Goal: Connect with others: Connect with others

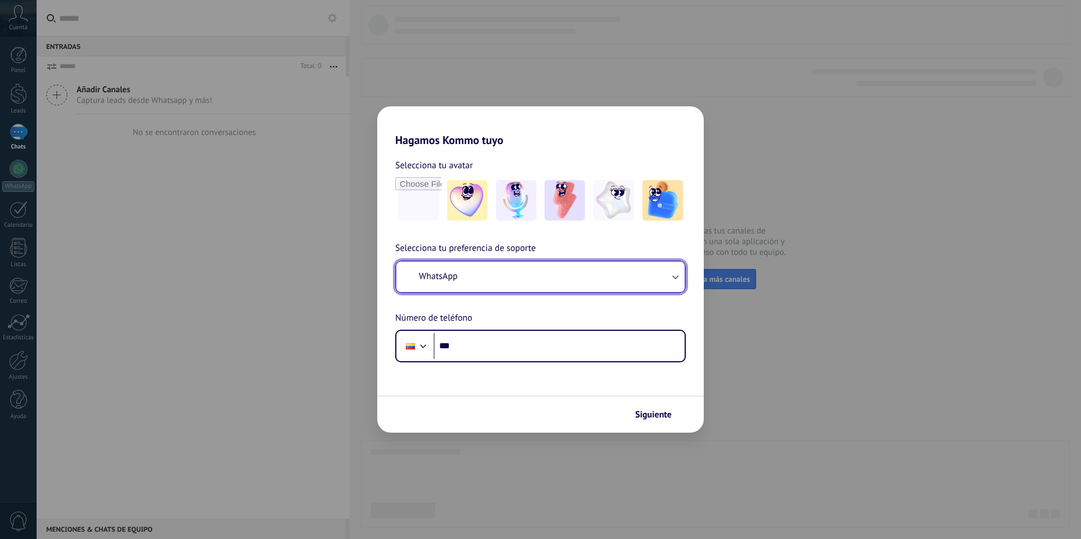
click at [663, 279] on button "WhatsApp" at bounding box center [540, 277] width 288 height 30
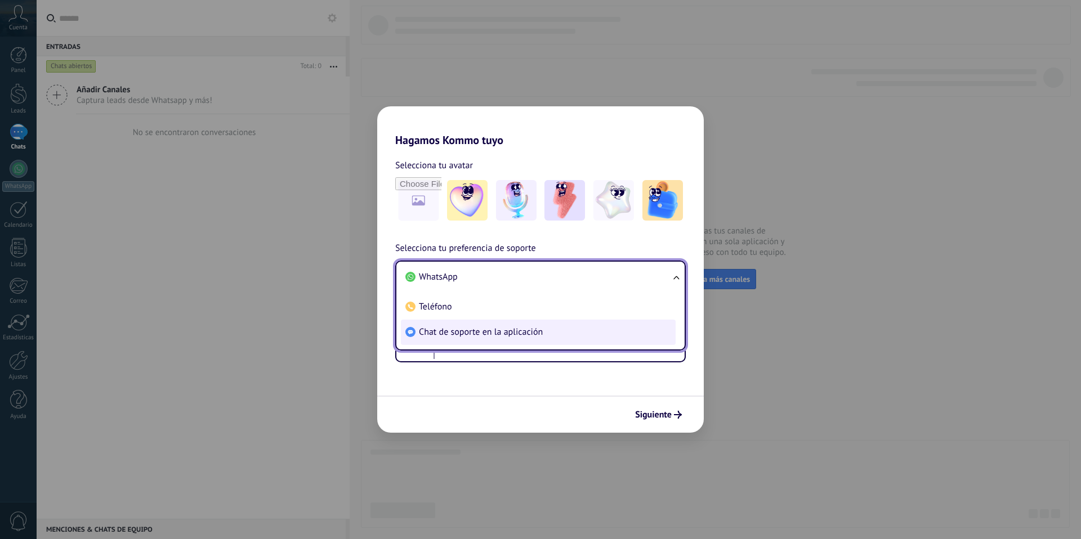
click at [473, 332] on span "Chat de soporte en la aplicación" at bounding box center [481, 331] width 124 height 11
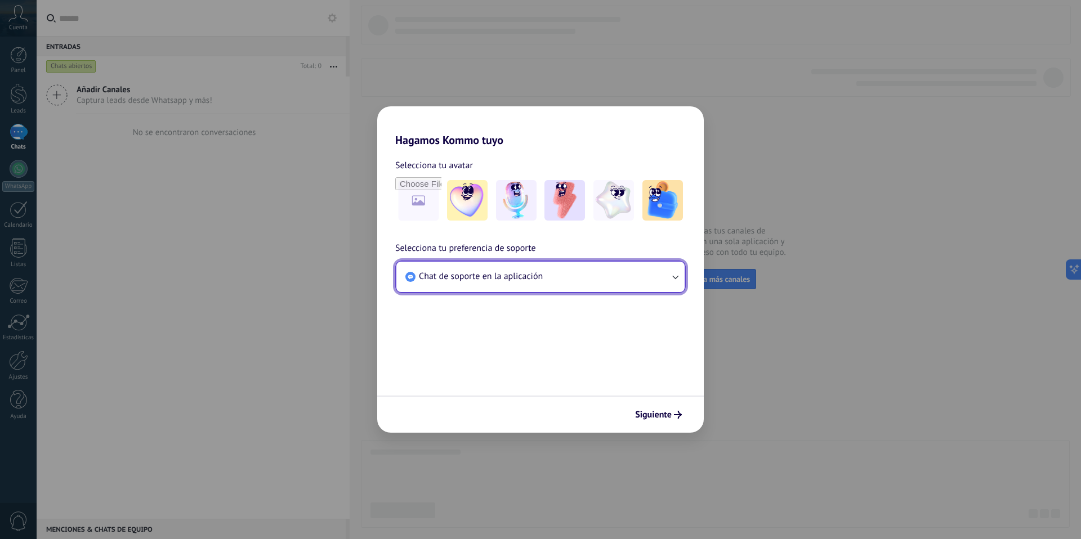
click at [675, 274] on icon "button" at bounding box center [674, 276] width 11 height 11
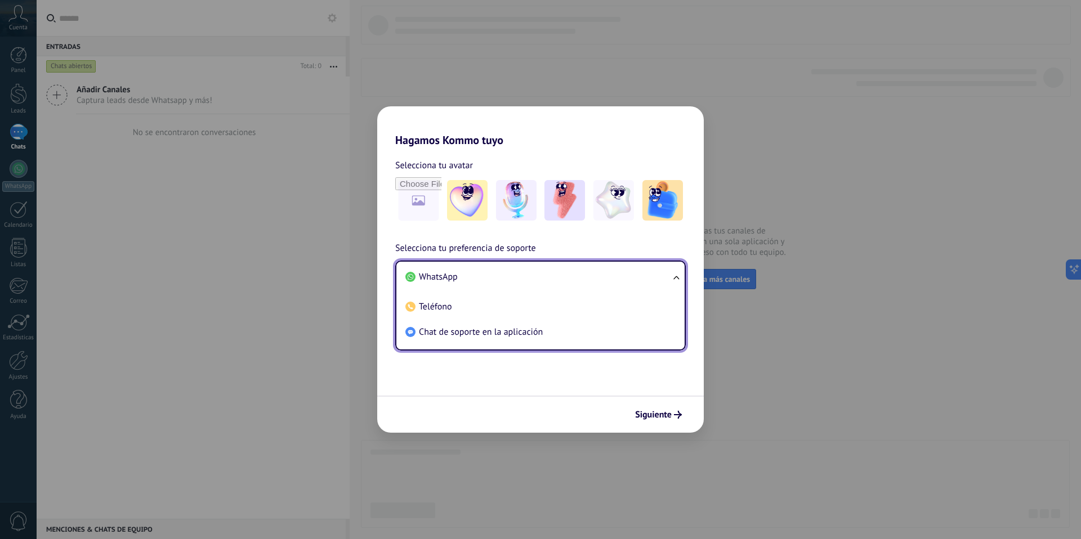
click at [445, 279] on span "WhatsApp" at bounding box center [438, 276] width 39 height 11
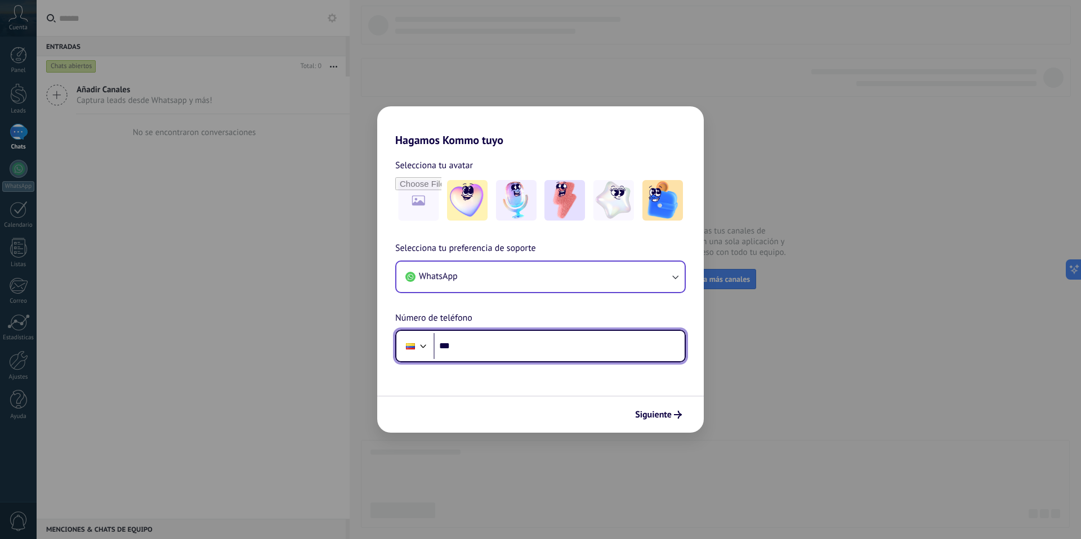
click at [513, 350] on input "***" at bounding box center [558, 346] width 251 height 26
type input "**********"
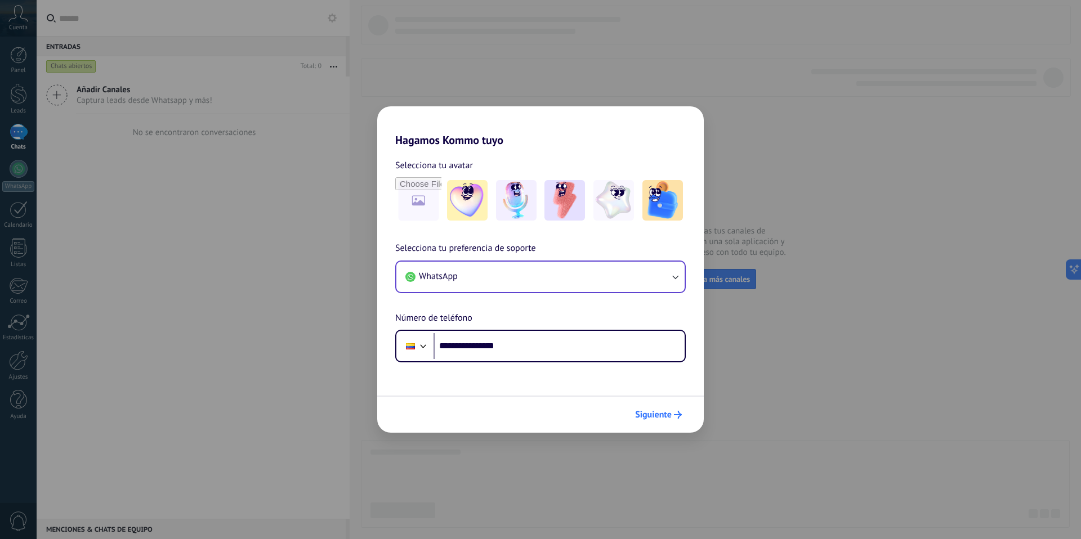
click at [655, 413] on span "Siguiente" at bounding box center [653, 415] width 37 height 8
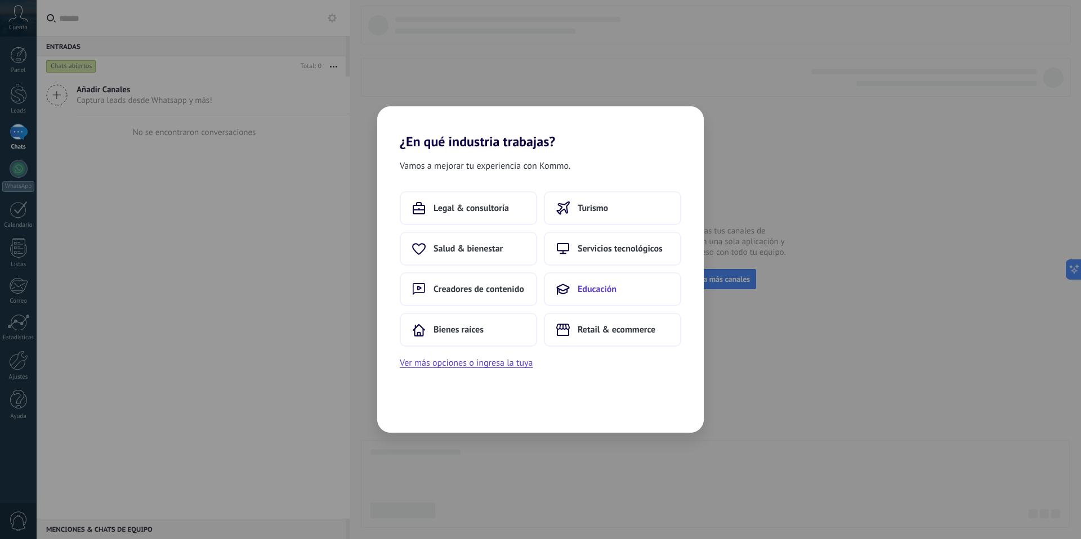
click at [628, 295] on button "Educación" at bounding box center [612, 289] width 137 height 34
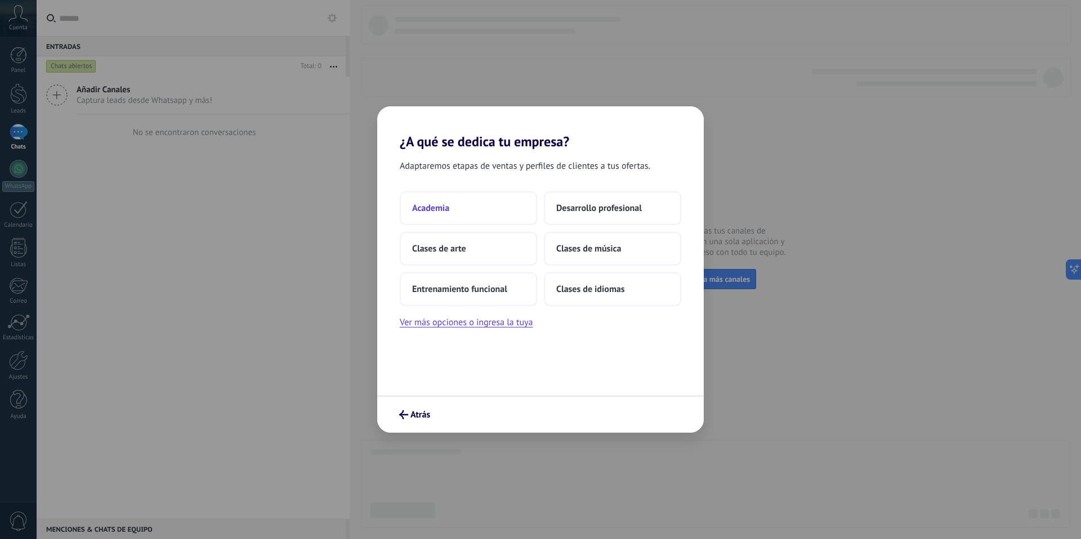
click at [495, 209] on button "Academia" at bounding box center [468, 208] width 137 height 34
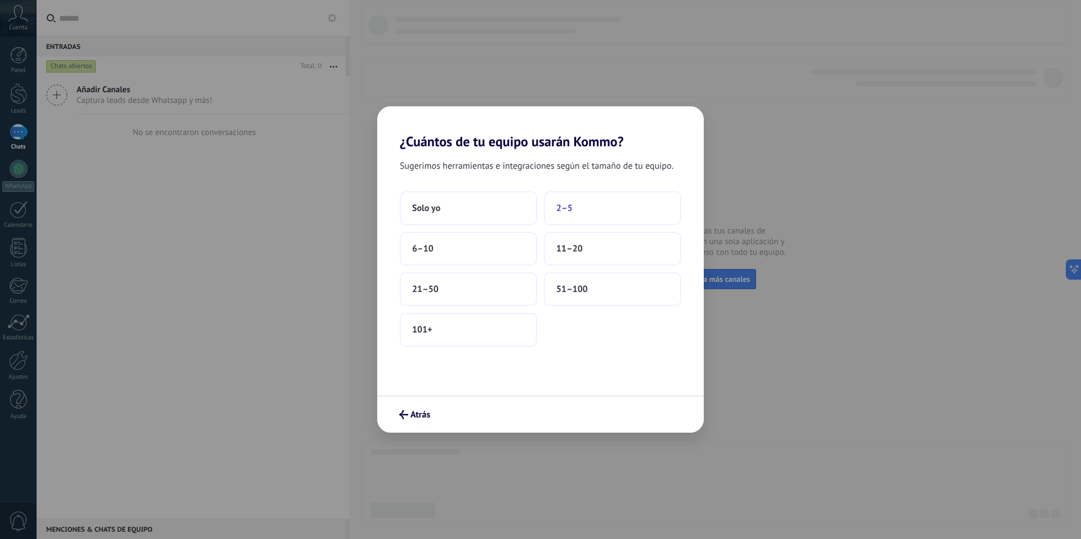
click at [583, 206] on button "2–5" at bounding box center [612, 208] width 137 height 34
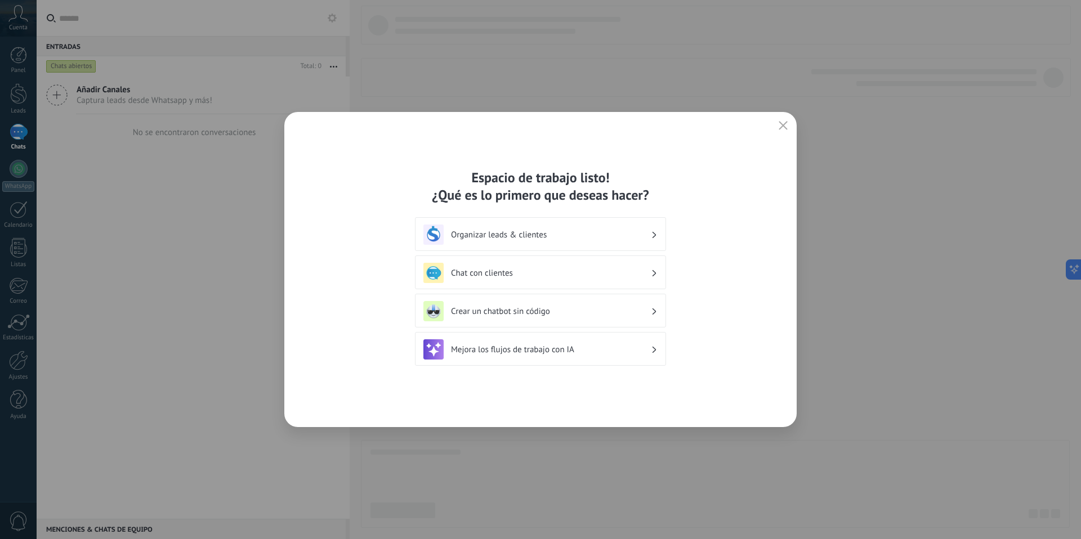
click at [569, 268] on h3 "Chat con clientes" at bounding box center [551, 273] width 200 height 11
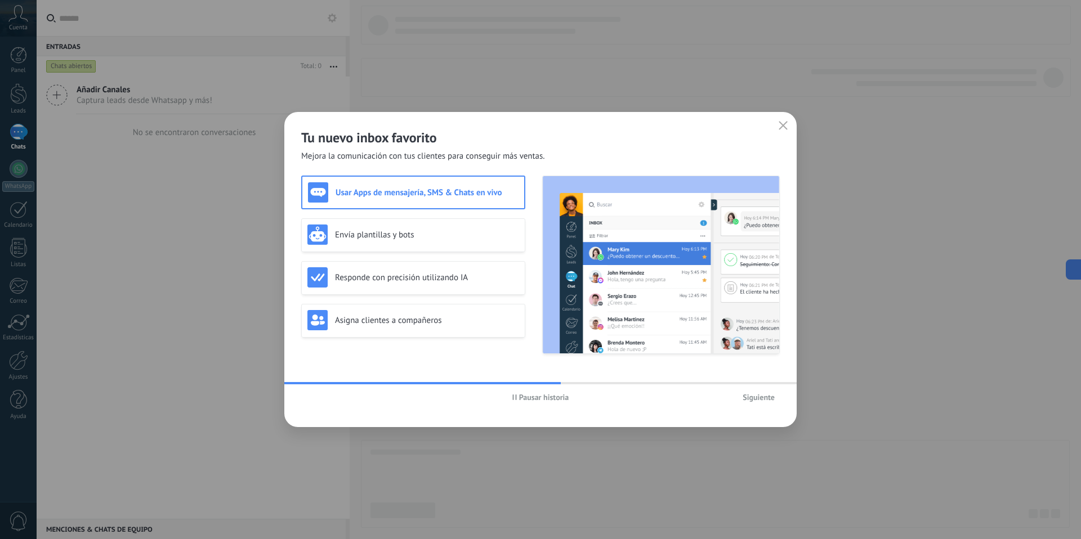
click at [749, 397] on span "Siguiente" at bounding box center [758, 397] width 32 height 8
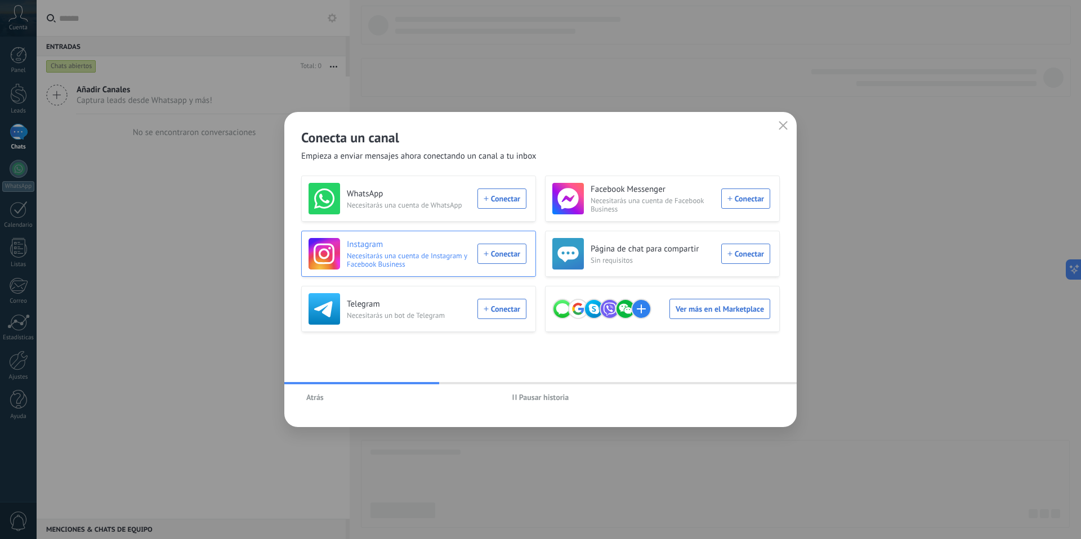
click at [507, 256] on div "Instagram Necesitarás una cuenta de Instagram y Facebook Business Conectar" at bounding box center [417, 254] width 218 height 32
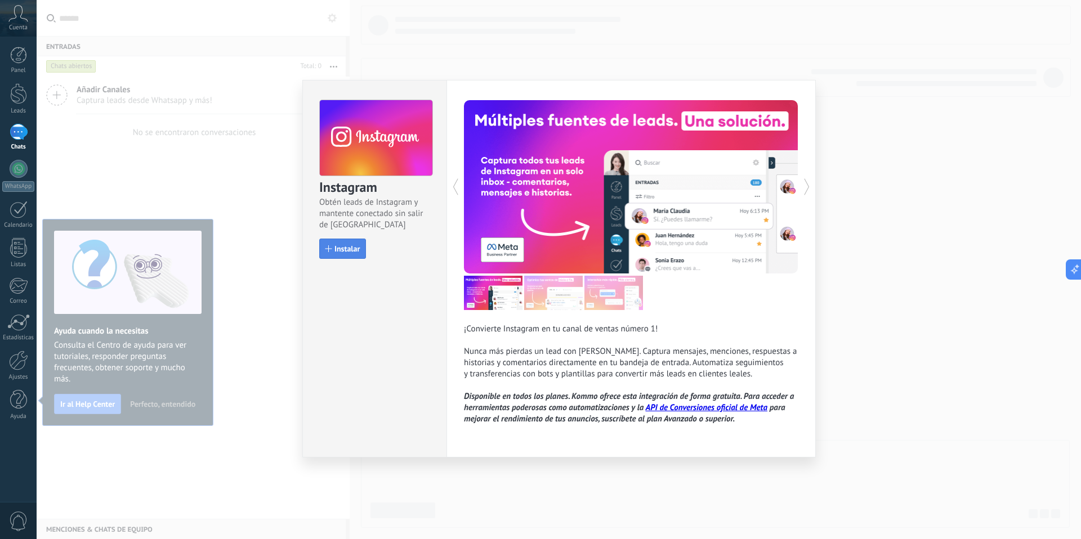
click at [356, 245] on span "Instalar" at bounding box center [346, 249] width 25 height 8
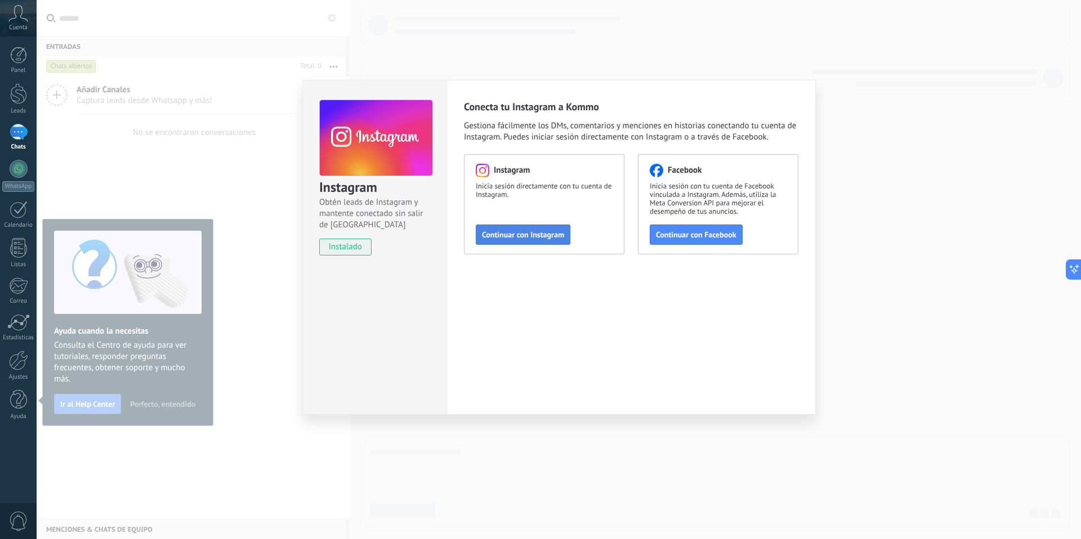
click at [516, 238] on span "Continuar con Instagram" at bounding box center [523, 235] width 82 height 8
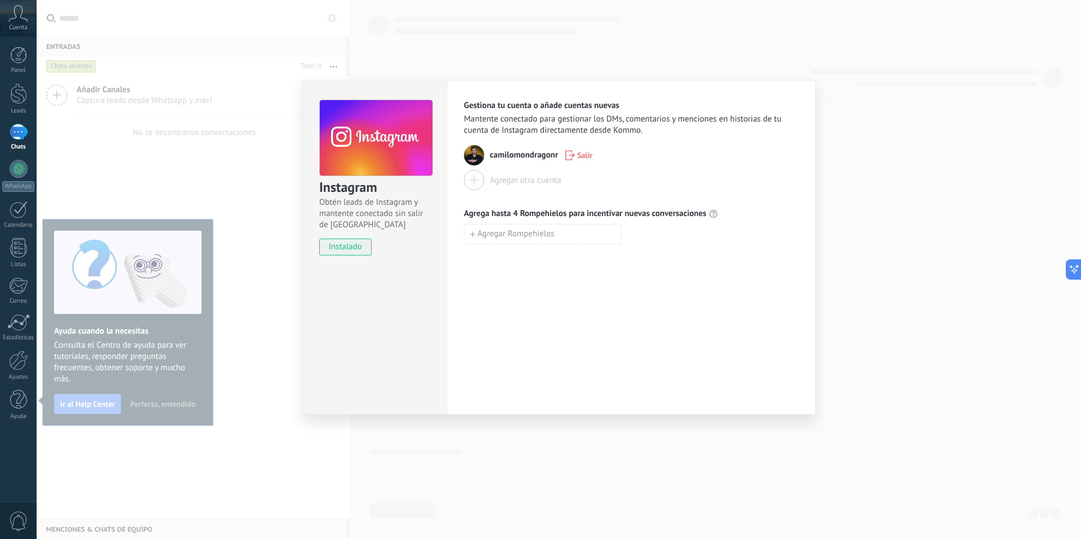
click at [934, 194] on div "Instagram Obtén leads de Instagram y mantente conectado sin salir de Kommo inst…" at bounding box center [559, 269] width 1044 height 539
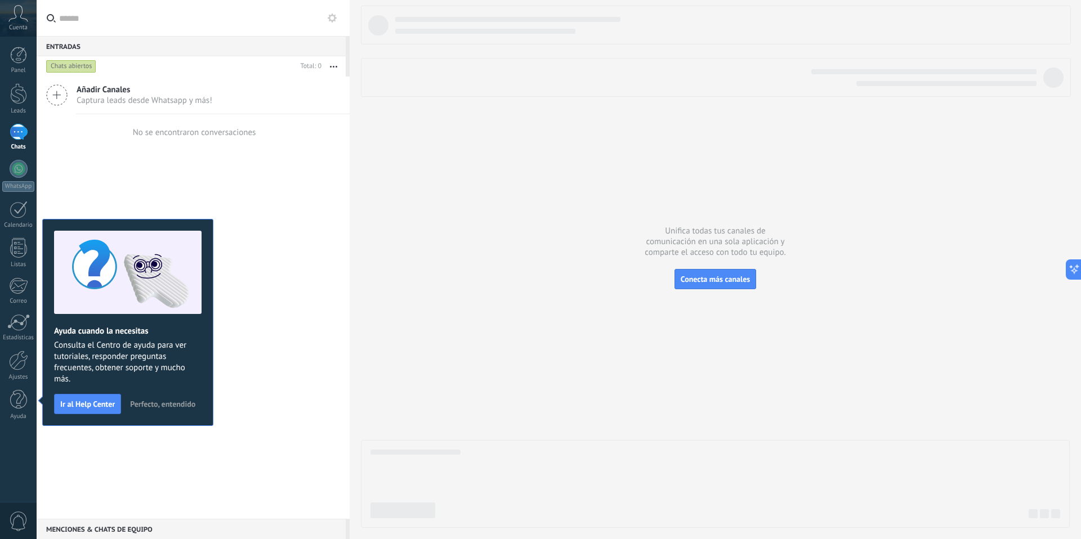
click at [262, 413] on div "Añadir Canales Captura leads desde Whatsapp y más! No se encontraron conversaci…" at bounding box center [193, 298] width 313 height 442
click at [186, 405] on span "Perfecto, entendido" at bounding box center [162, 404] width 65 height 8
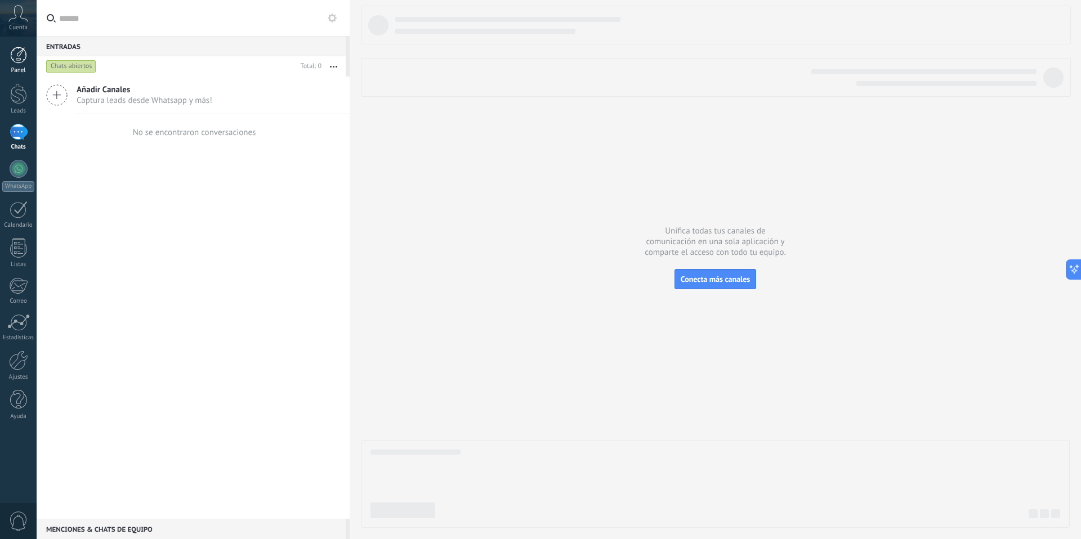
click at [25, 63] on div at bounding box center [18, 55] width 17 height 17
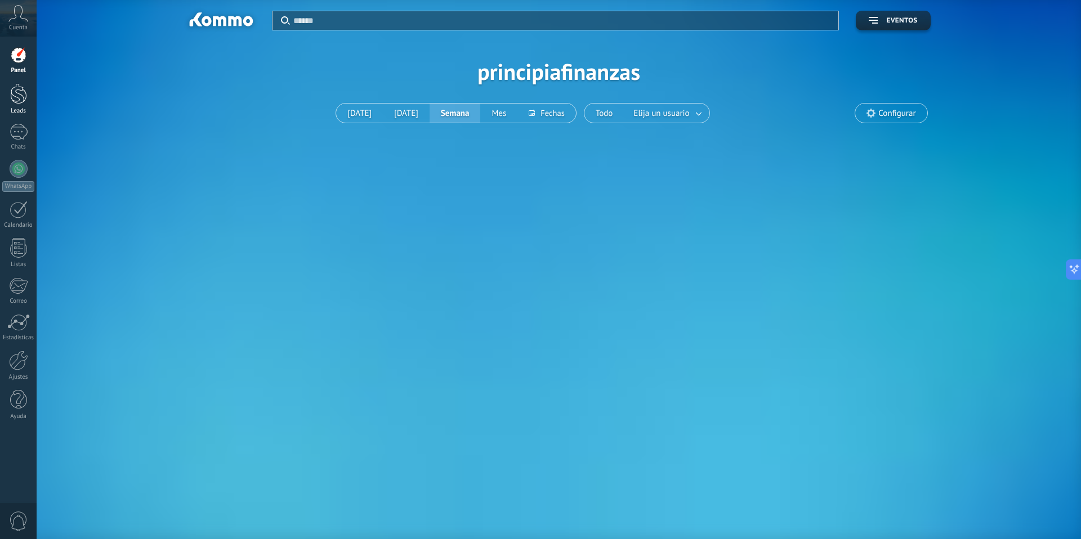
click at [24, 97] on div at bounding box center [18, 93] width 17 height 21
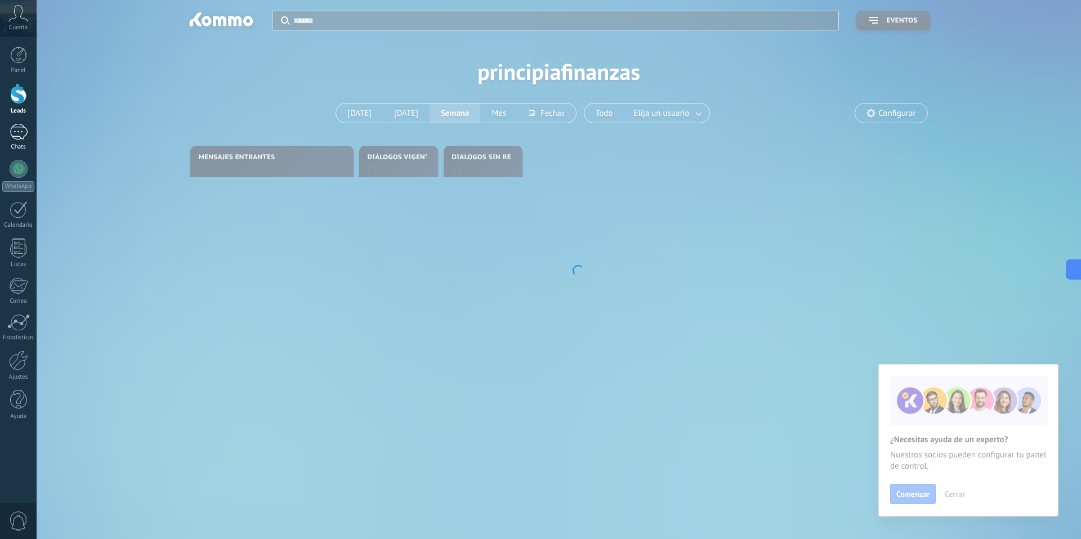
click at [17, 135] on div at bounding box center [19, 132] width 18 height 16
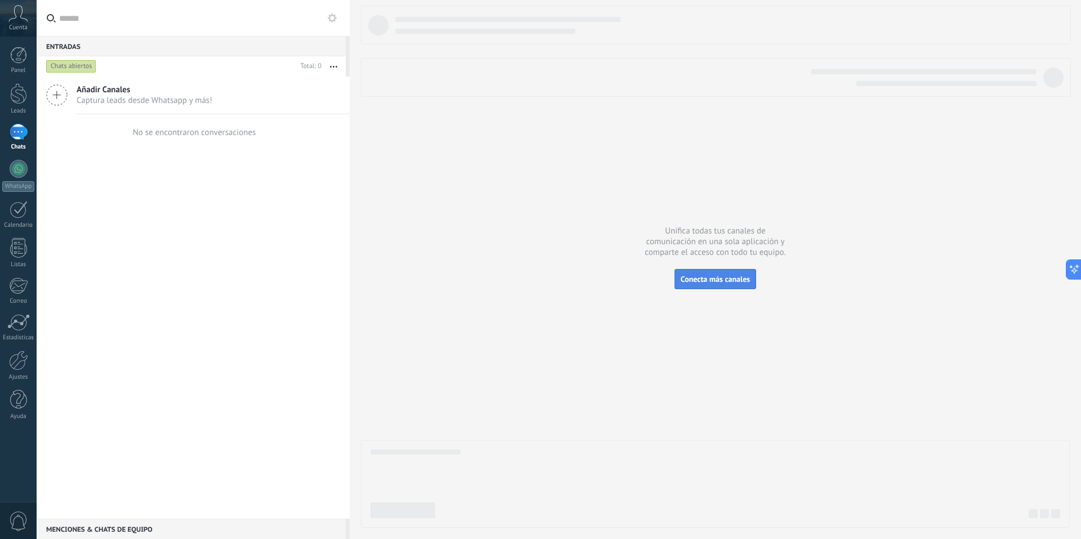
click at [714, 282] on span "Conecta más canales" at bounding box center [714, 279] width 69 height 10
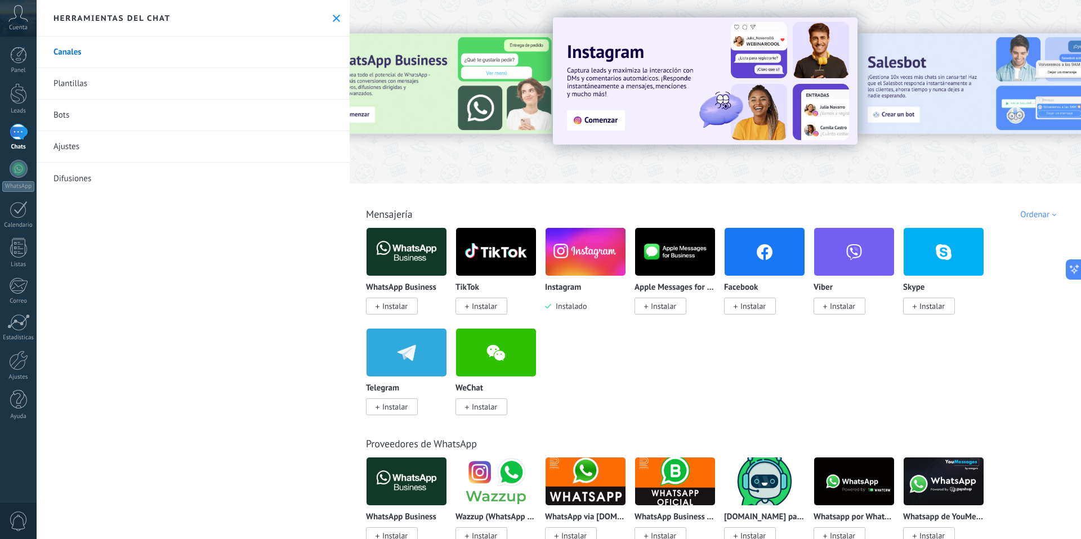
click at [598, 119] on img at bounding box center [705, 80] width 305 height 127
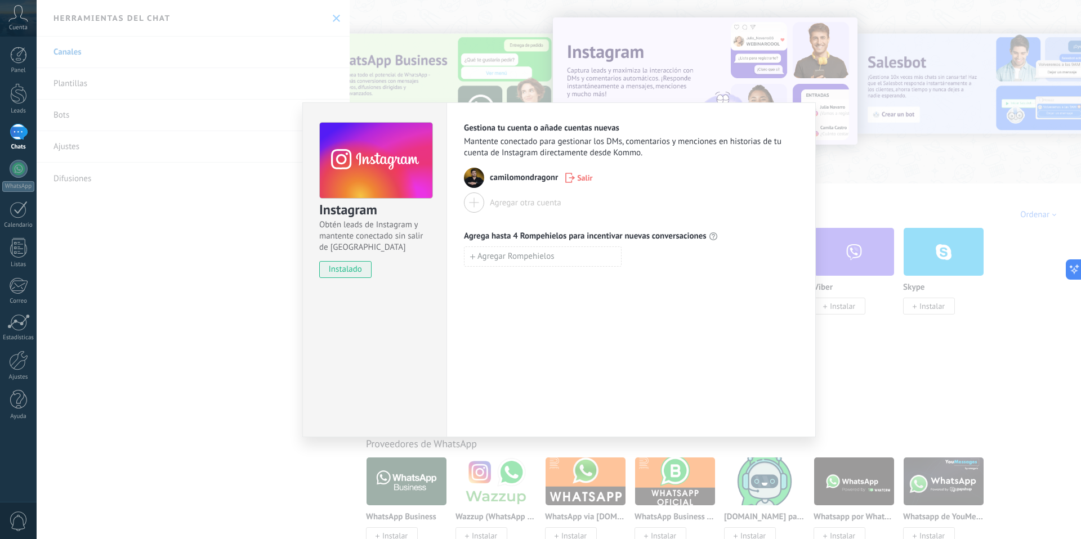
click at [472, 178] on img at bounding box center [474, 178] width 20 height 20
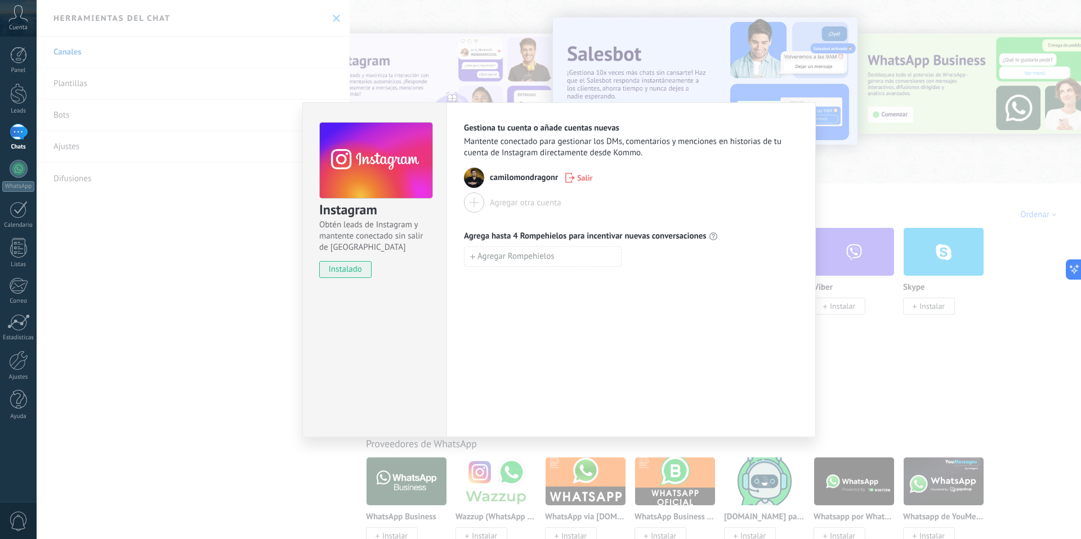
click at [866, 213] on div "Instagram Obtén leads de Instagram y mantente conectado sin salir de Kommo inst…" at bounding box center [559, 269] width 1044 height 539
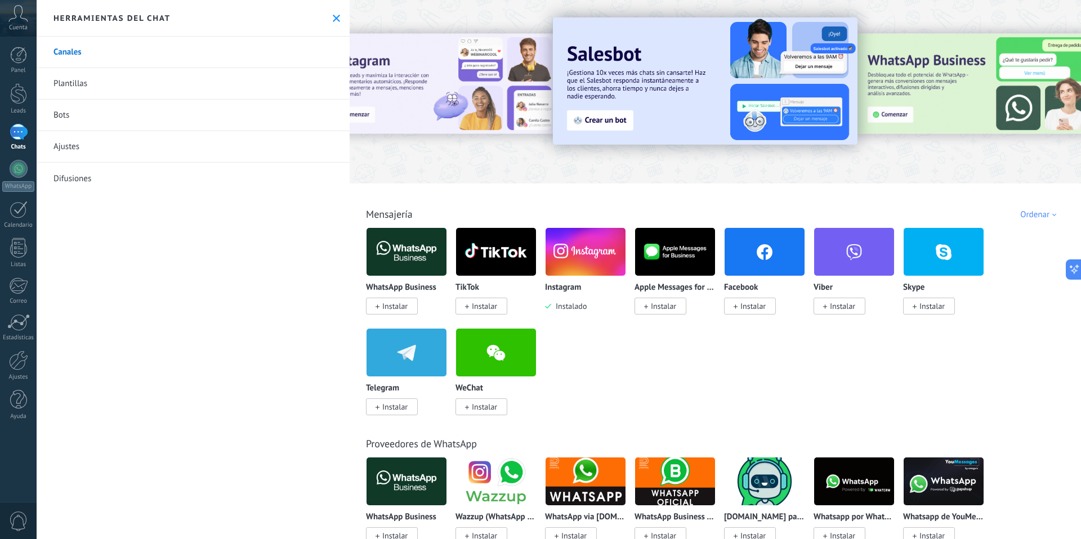
click at [27, 27] on span "Cuenta" at bounding box center [18, 27] width 19 height 7
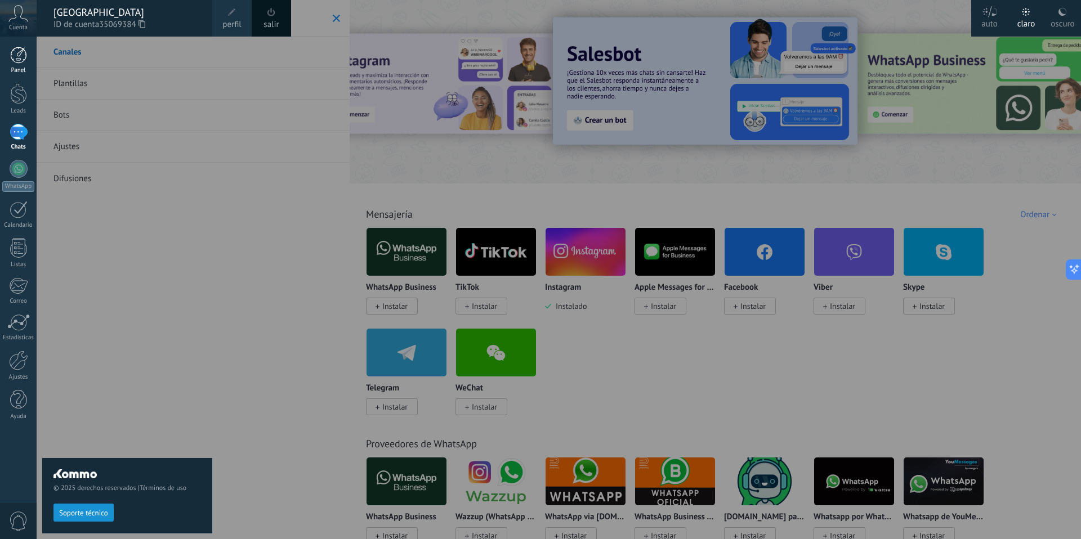
click at [25, 56] on div at bounding box center [18, 55] width 17 height 17
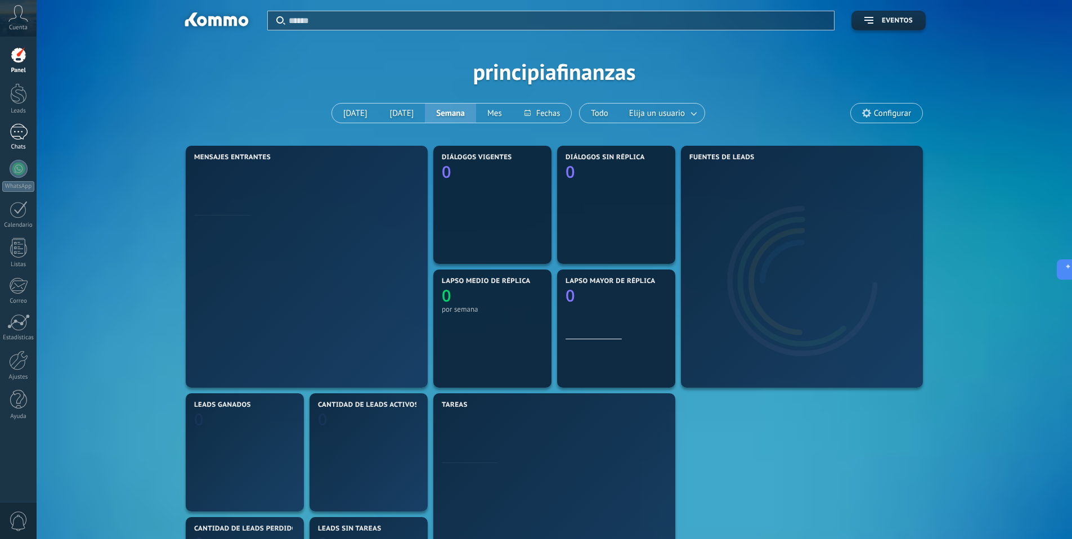
click at [19, 132] on div at bounding box center [19, 132] width 18 height 16
